Goal: Information Seeking & Learning: Find specific fact

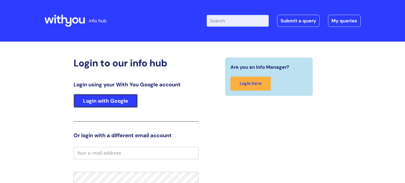
click at [120, 100] on link "Login with Google" at bounding box center [106, 101] width 64 height 14
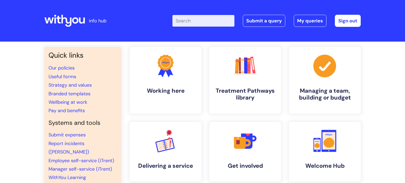
click at [185, 22] on input "Enter your search term here..." at bounding box center [204, 21] width 62 height 12
type input "chy"
click button "Search" at bounding box center [0, 0] width 0 height 0
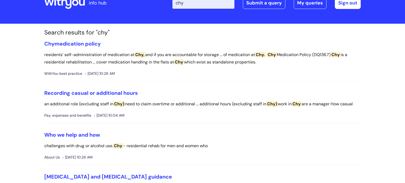
scroll to position [15, 0]
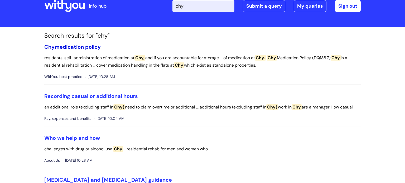
click at [77, 45] on link "Chy medication policy" at bounding box center [72, 47] width 56 height 7
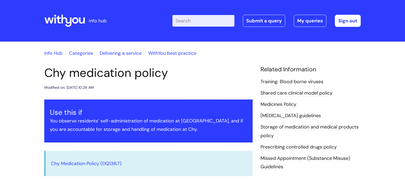
click at [226, 76] on h1 "Chy medication policy" at bounding box center [148, 73] width 208 height 14
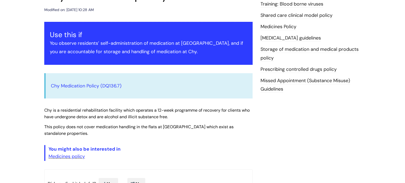
scroll to position [74, 0]
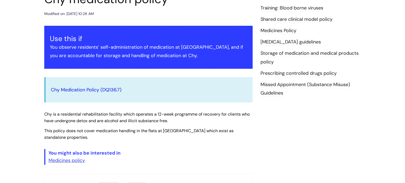
click at [77, 91] on link "Chy Medication Policy (DQ136.7)" at bounding box center [86, 90] width 71 height 6
